Goal: Information Seeking & Learning: Learn about a topic

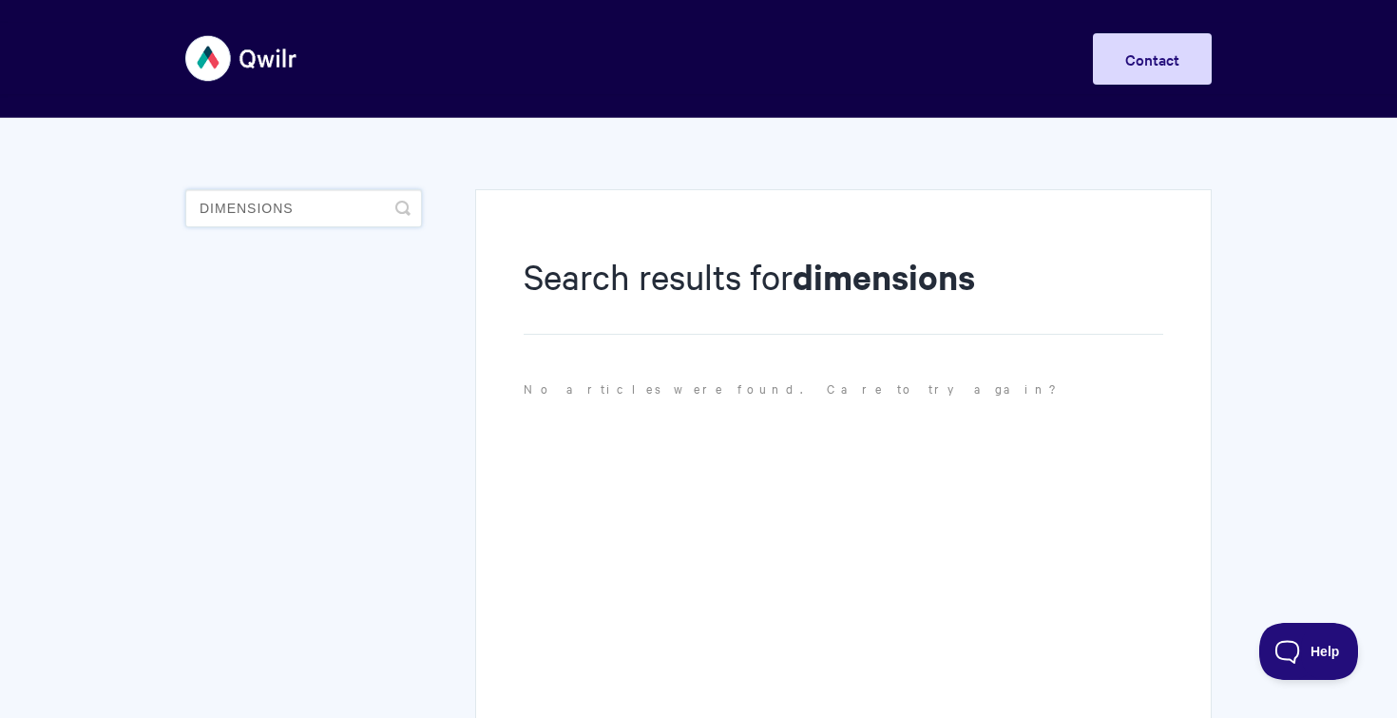
click at [346, 215] on input "dimensions" at bounding box center [303, 208] width 237 height 38
type input "aspect"
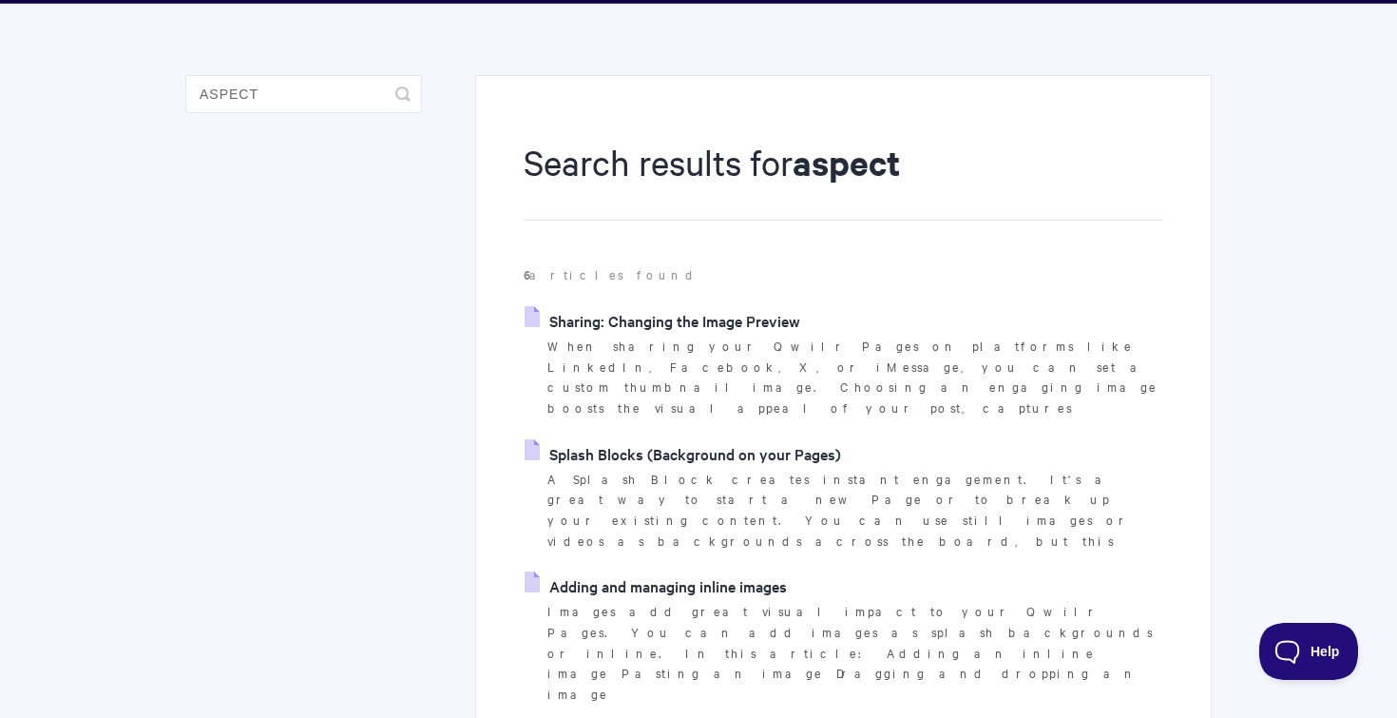
scroll to position [176, 0]
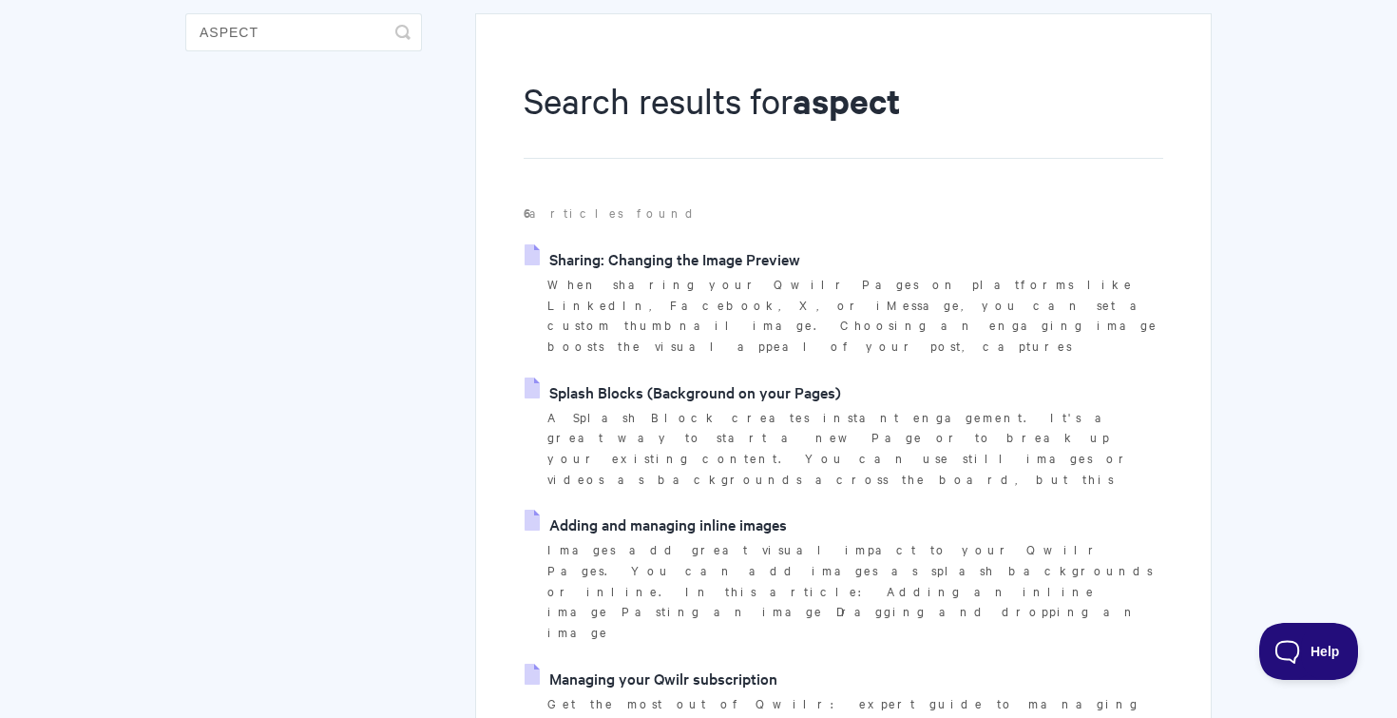
click at [751, 377] on link "Splash Blocks (Background on your Pages)" at bounding box center [683, 391] width 317 height 29
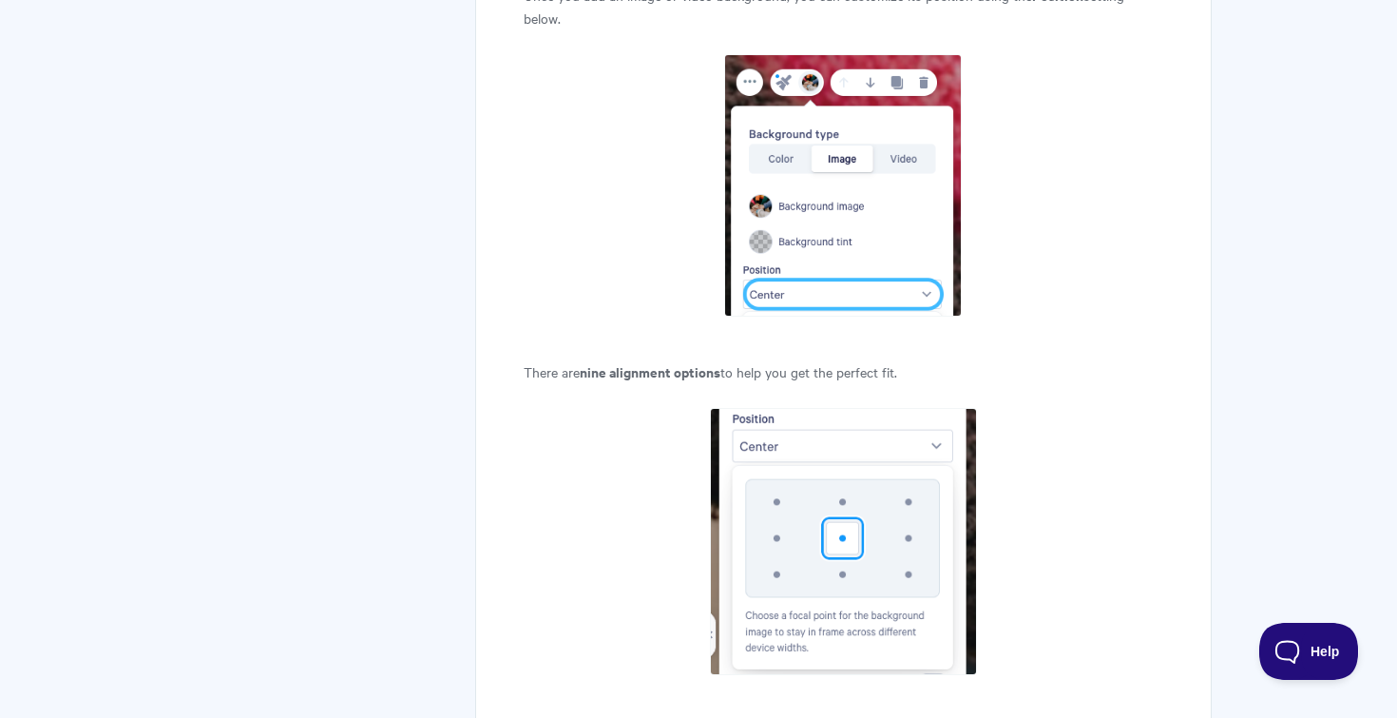
scroll to position [2878, 0]
